Goal: Task Accomplishment & Management: Manage account settings

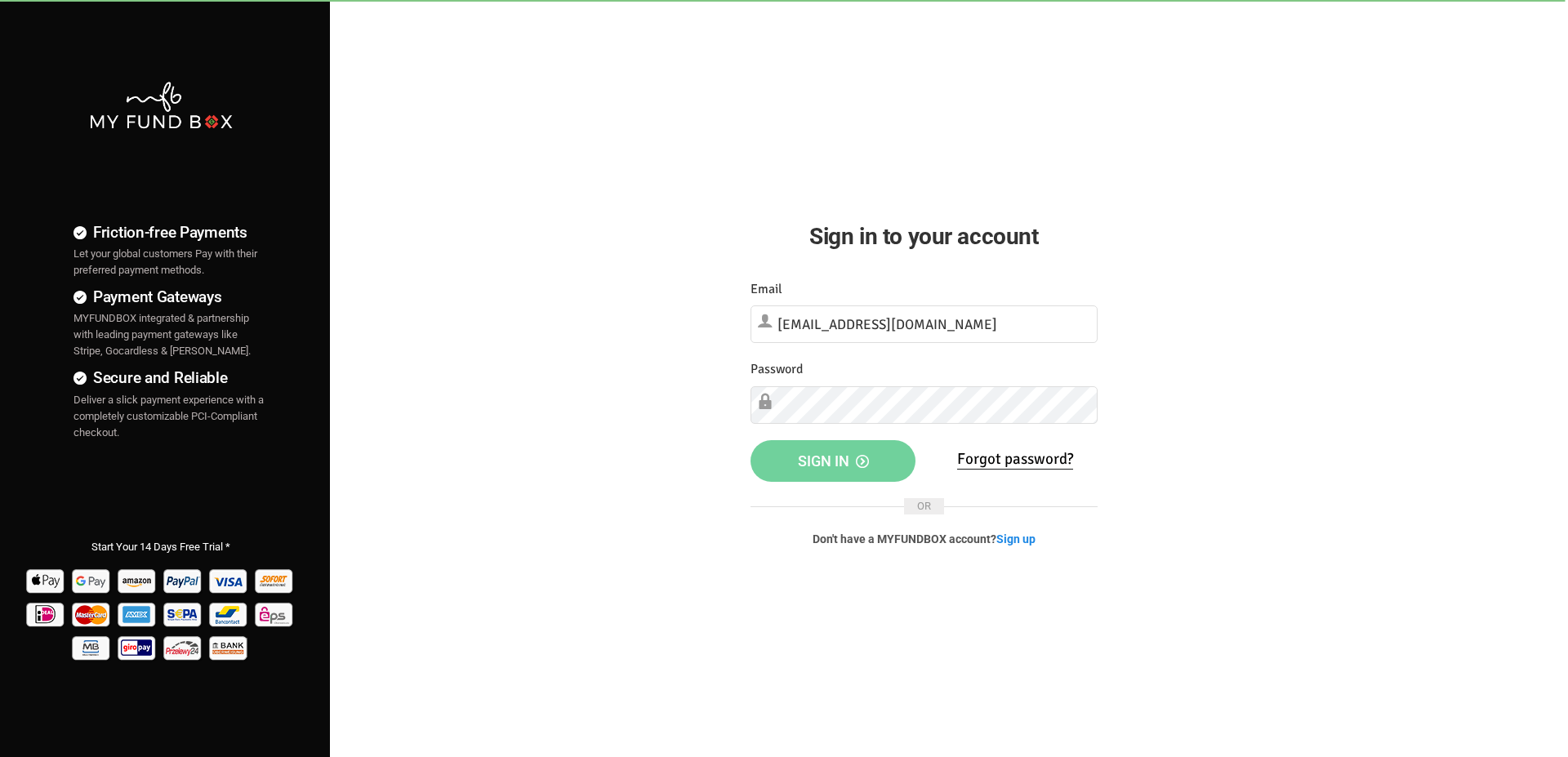
type input "[EMAIL_ADDRESS][DOMAIN_NAME]"
click at [823, 459] on span "Sign in" at bounding box center [834, 459] width 71 height 17
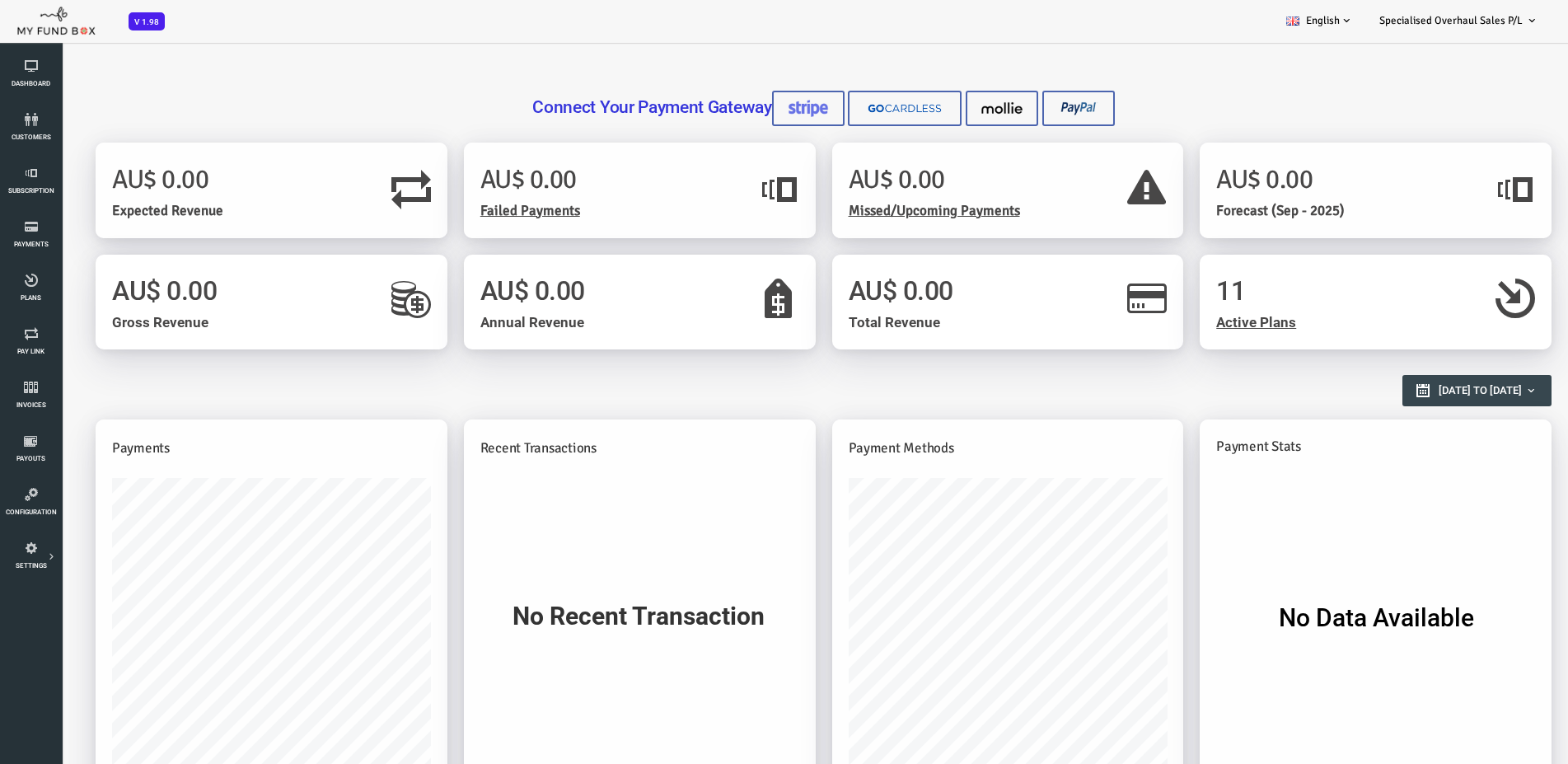
click at [1216, 319] on span "Active Plans" at bounding box center [1193, 321] width 80 height 16
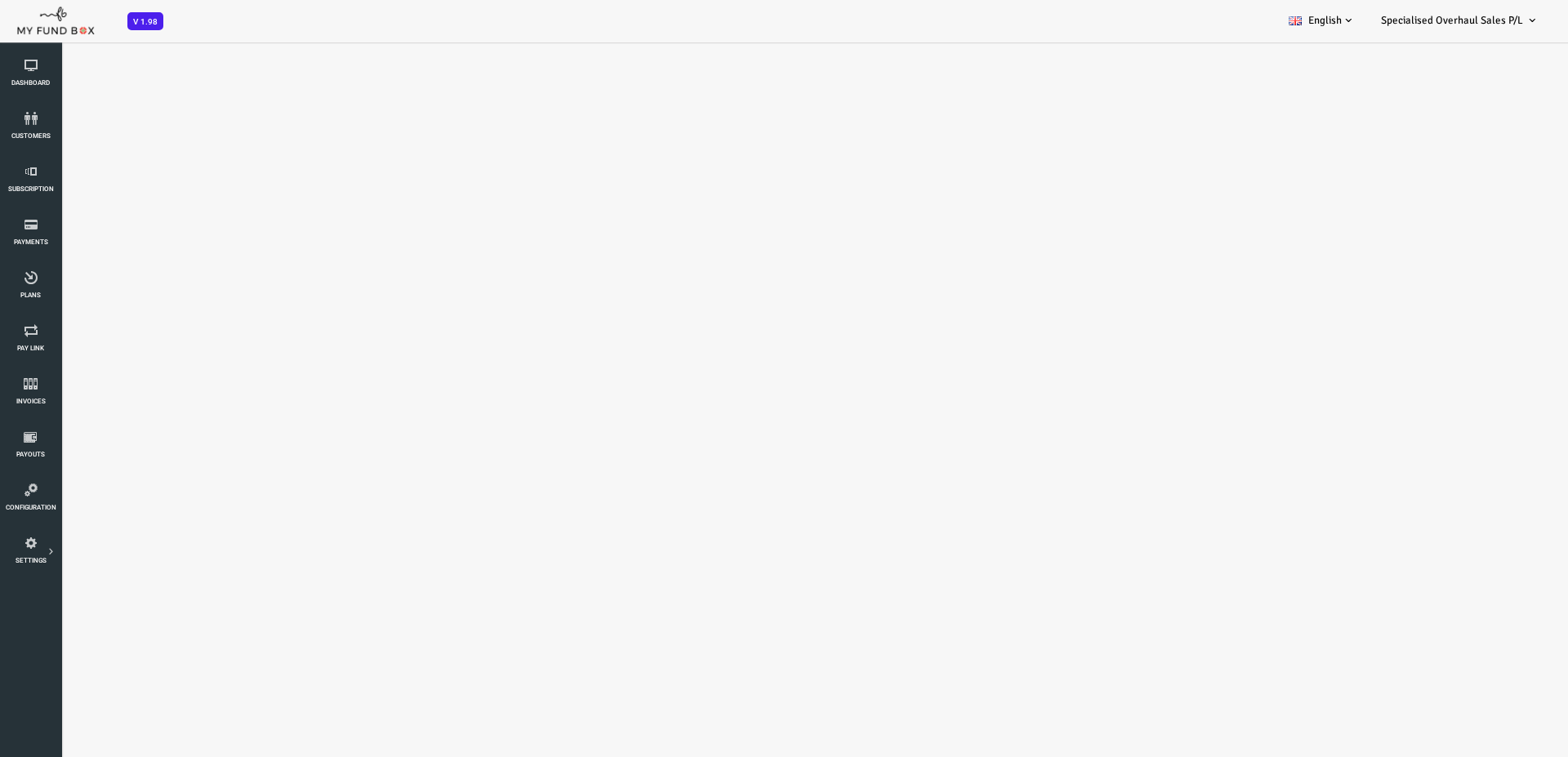
select select "100"
